Goal: Information Seeking & Learning: Learn about a topic

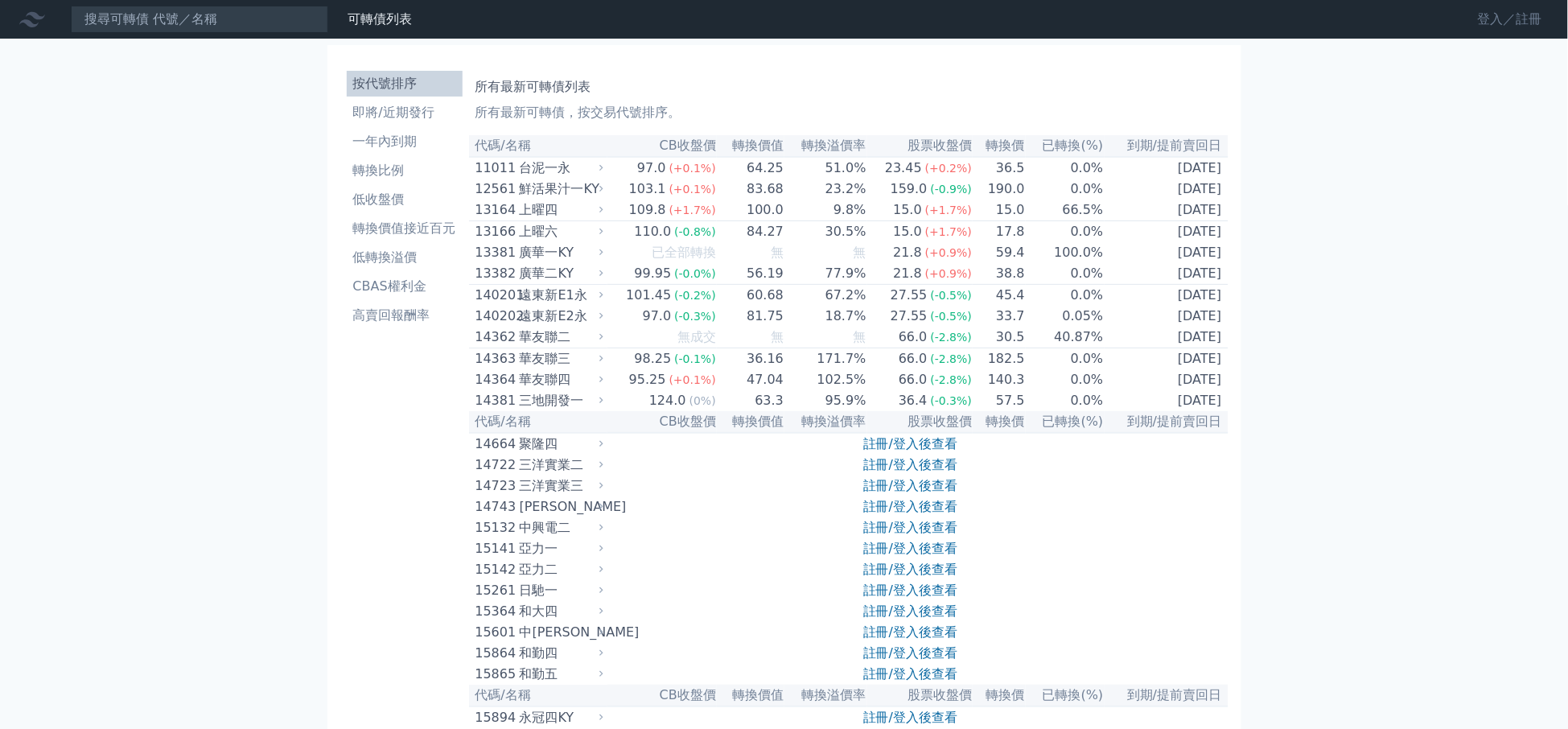
click at [1492, 26] on link "登入／註冊" at bounding box center [1510, 19] width 90 height 26
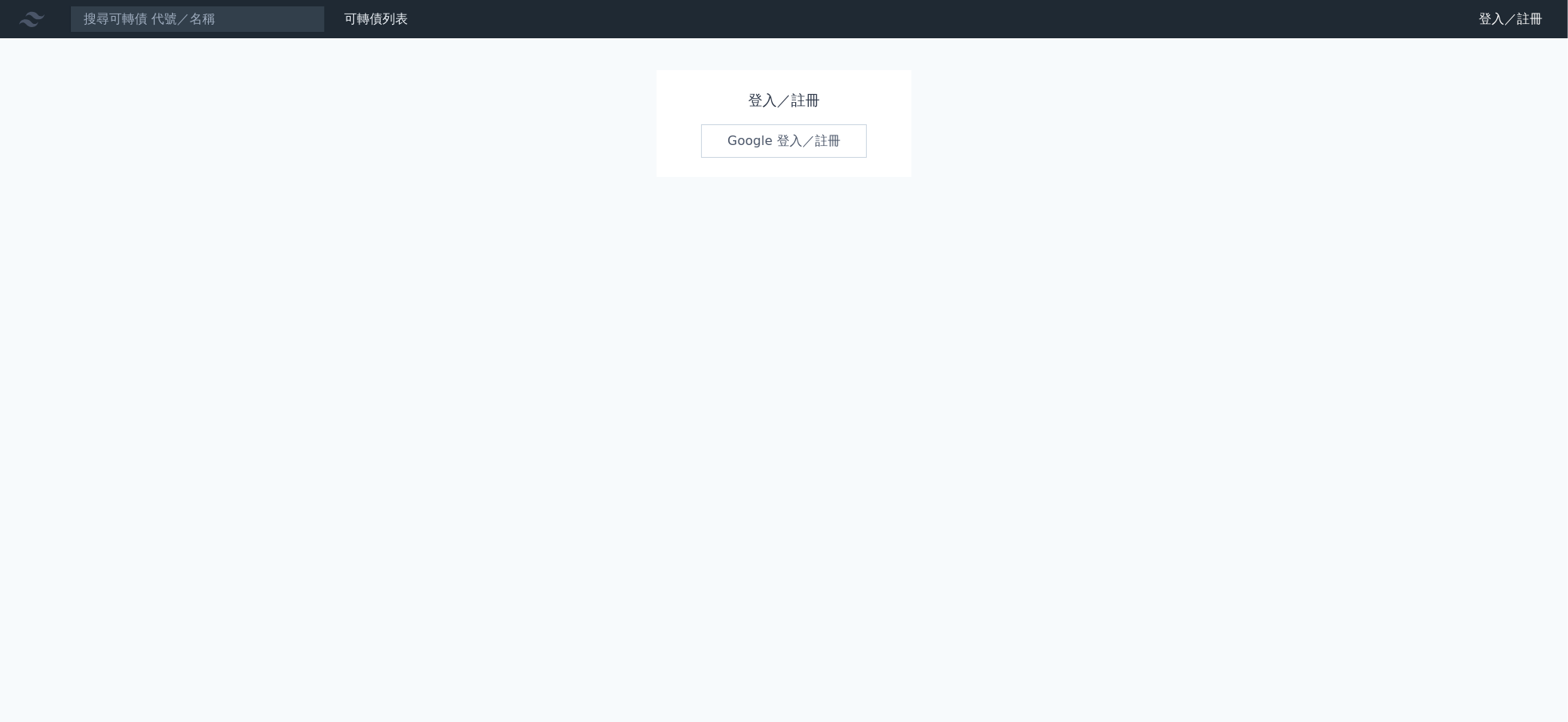
click at [767, 147] on link "Google 登入／註冊" at bounding box center [784, 140] width 166 height 33
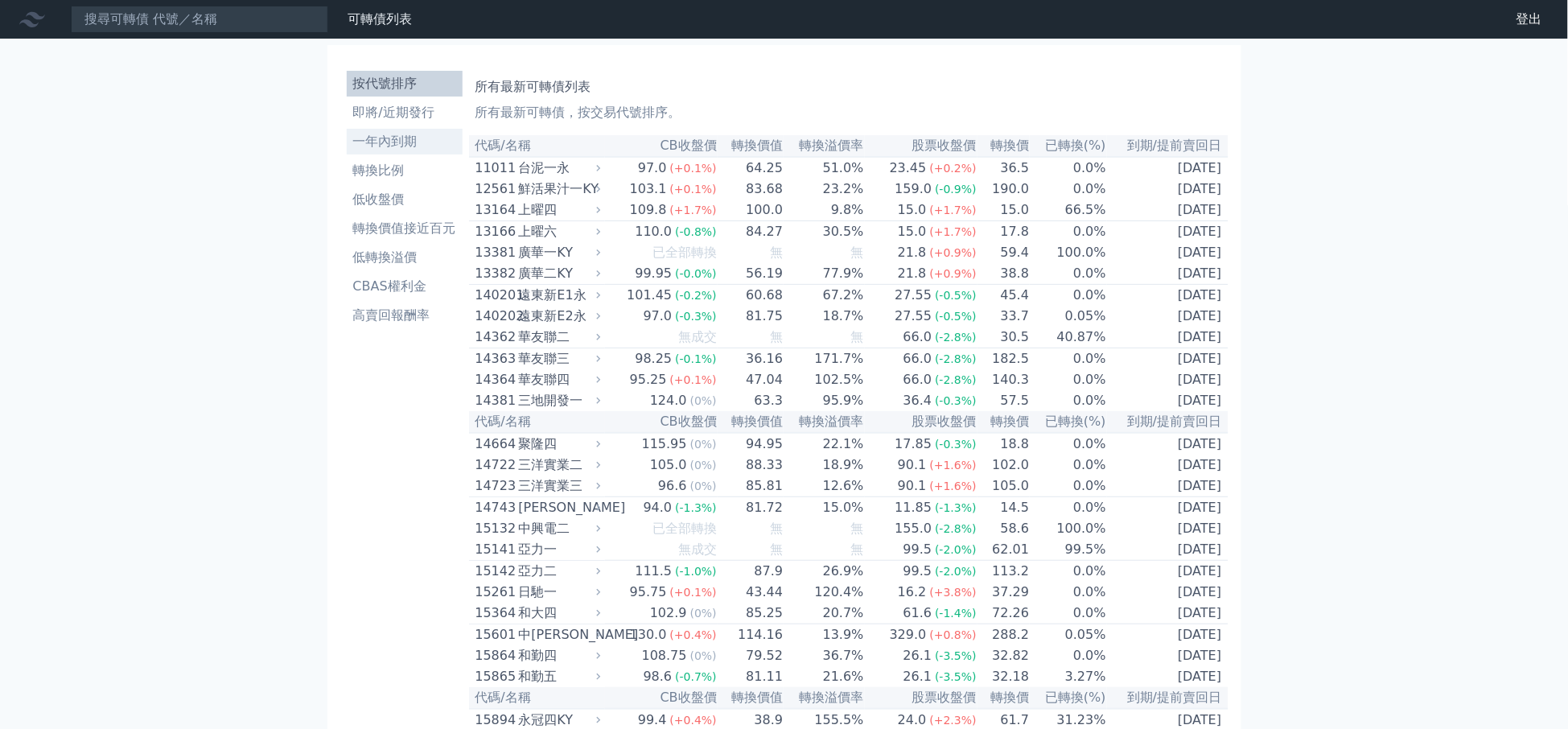
click at [419, 142] on li "一年內到期" at bounding box center [404, 141] width 115 height 19
click at [405, 306] on li "高賣回報酬率" at bounding box center [404, 315] width 115 height 19
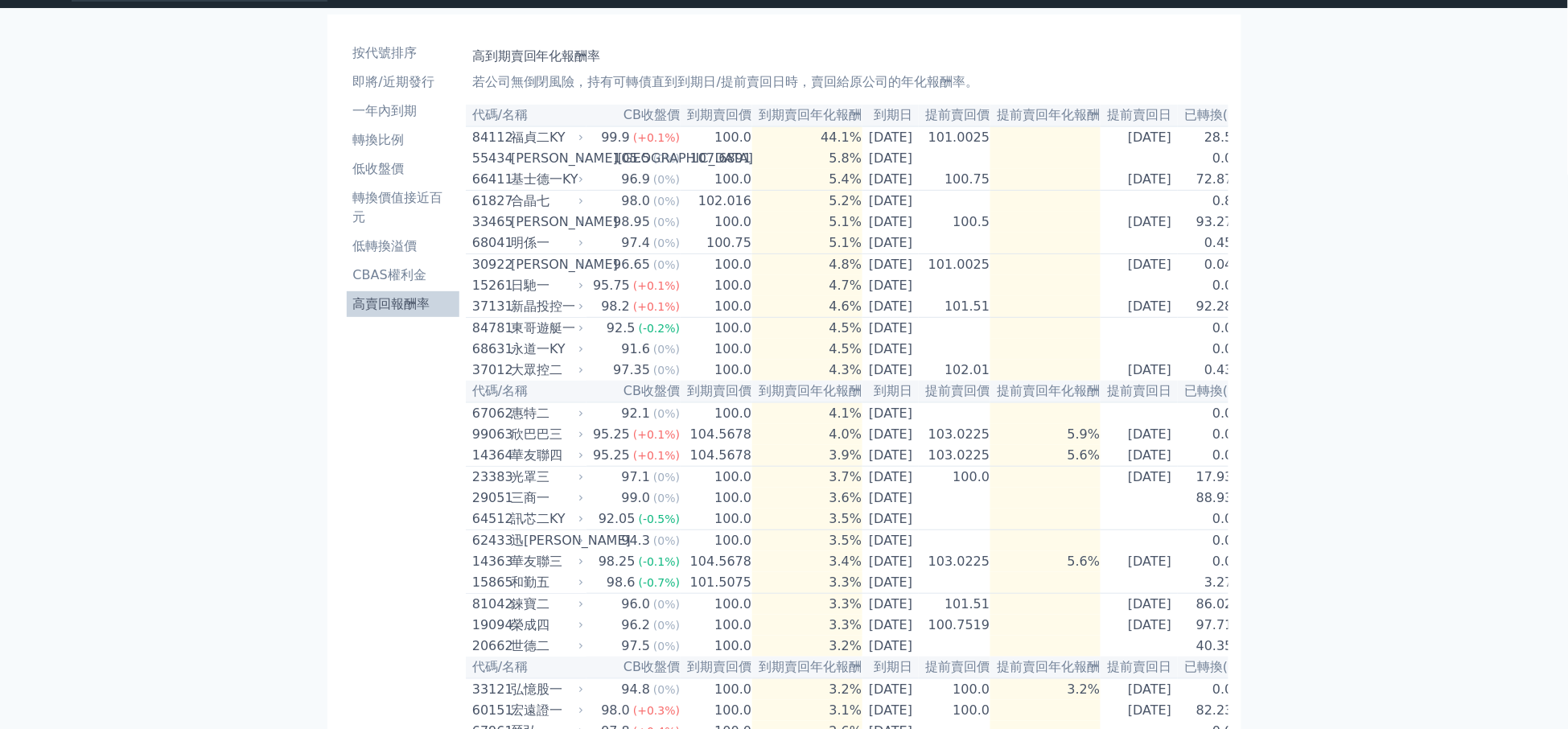
scroll to position [28, 0]
